Goal: Task Accomplishment & Management: Use online tool/utility

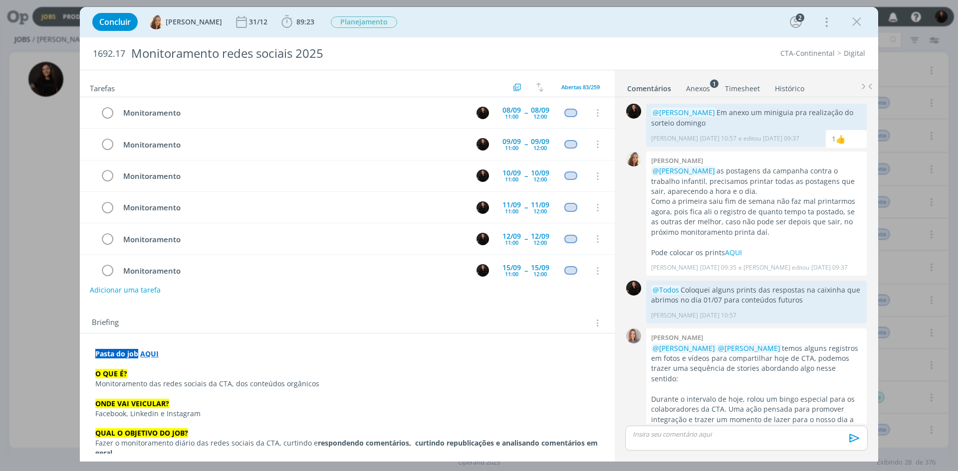
scroll to position [288, 0]
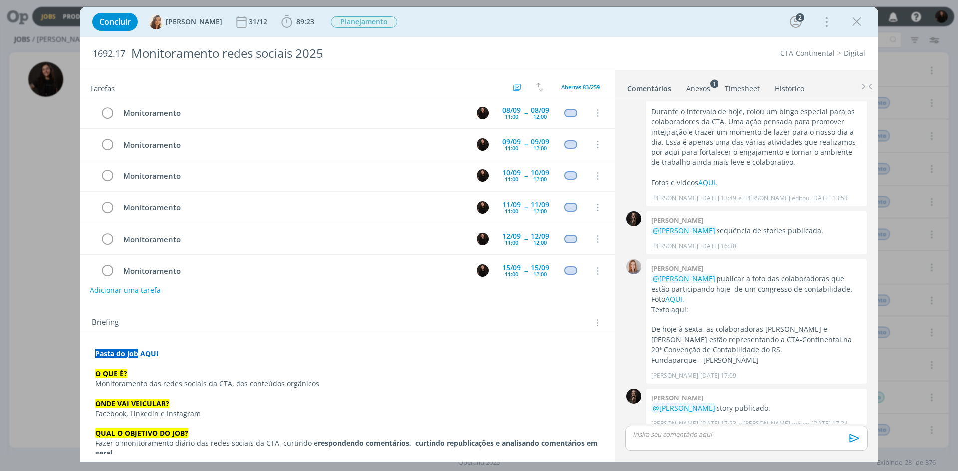
drag, startPoint x: 0, startPoint y: 0, endPoint x: 957, endPoint y: 2, distance: 957.1
click at [913, 45] on div "Concluir [PERSON_NAME] 31/12 89:23 Iniciar Apontar Data * [DATE] Horas * 00:00 …" at bounding box center [479, 235] width 958 height 471
drag, startPoint x: 849, startPoint y: 25, endPoint x: 783, endPoint y: 32, distance: 67.2
click at [850, 24] on icon "dialog" at bounding box center [856, 21] width 15 height 15
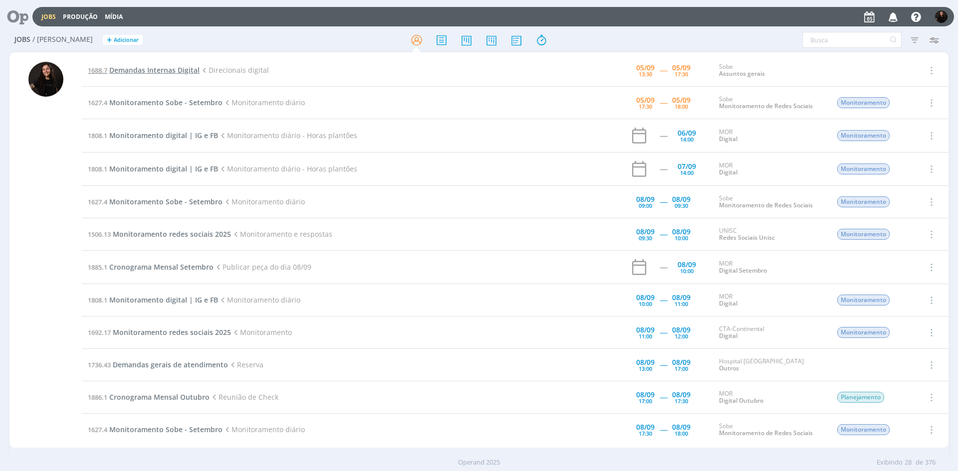
click at [137, 70] on span "Demandas Internas Digital" at bounding box center [154, 69] width 90 height 9
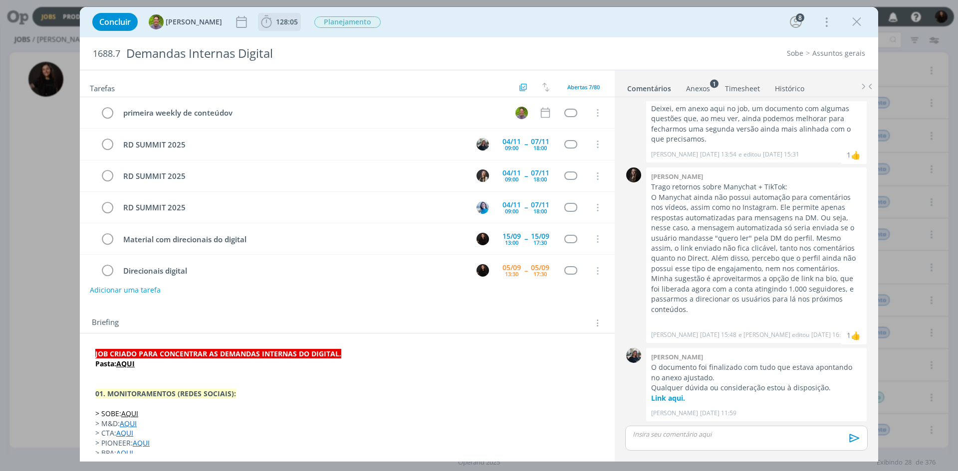
click at [259, 20] on icon "dialog" at bounding box center [266, 21] width 15 height 15
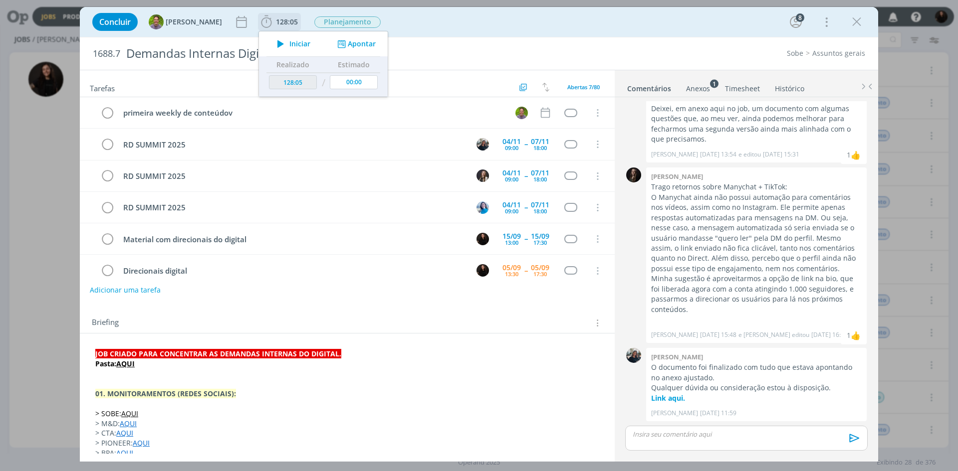
click at [289, 43] on span "Iniciar" at bounding box center [299, 43] width 21 height 7
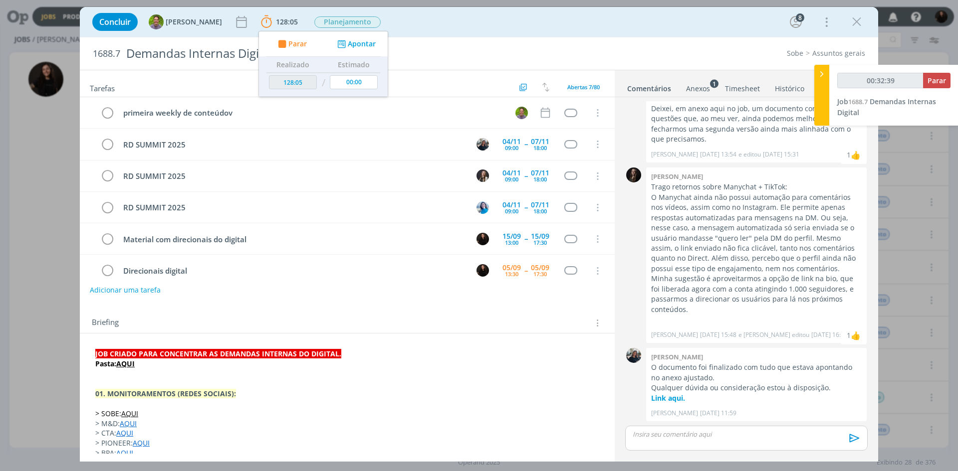
type input "00:32:40"
click at [817, 71] on icon at bounding box center [821, 74] width 10 height 10
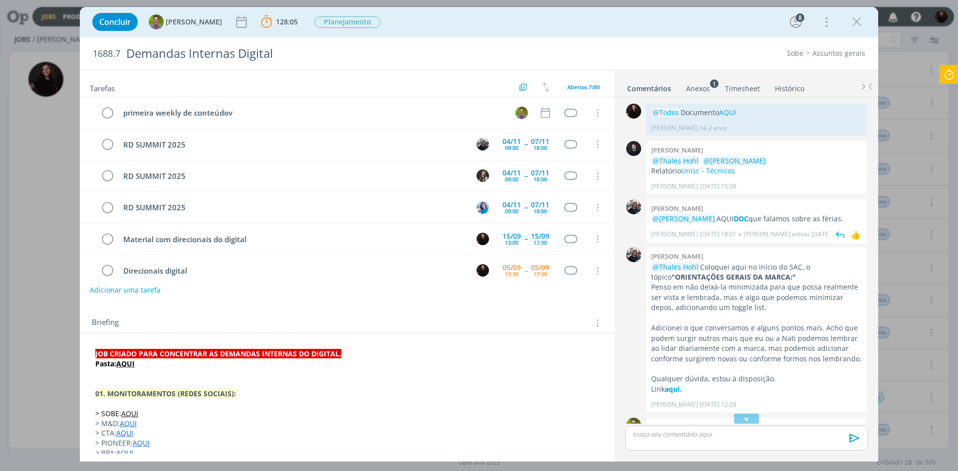
scroll to position [50, 0]
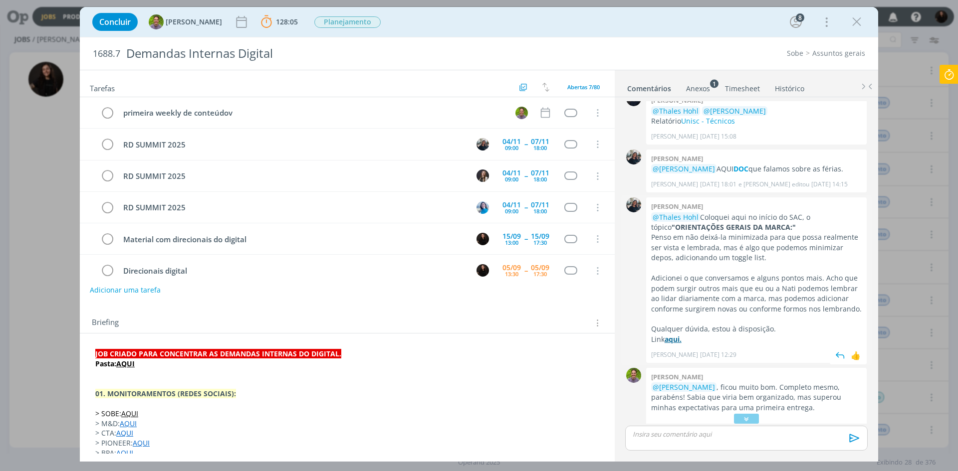
click at [676, 339] on strong "aqui." at bounding box center [672, 339] width 17 height 9
